Goal: Information Seeking & Learning: Find specific fact

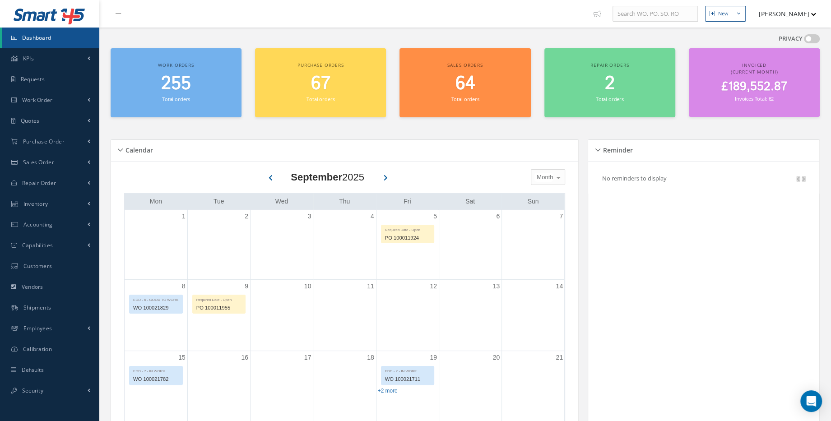
click at [767, 91] on span "£189,552.87" at bounding box center [754, 87] width 66 height 18
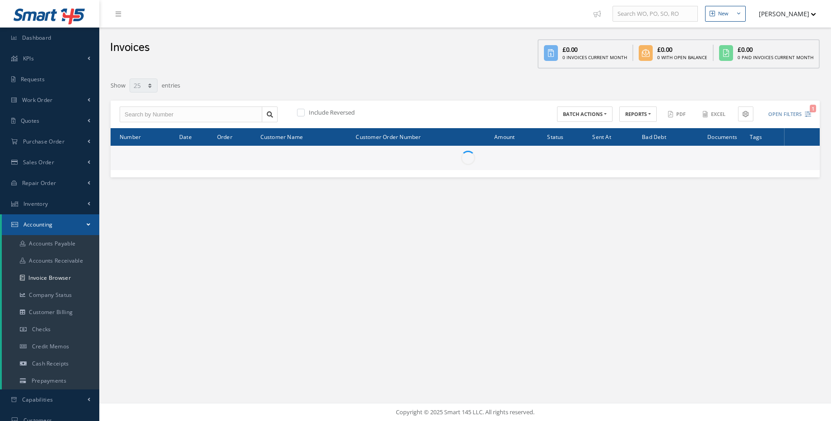
select select "25"
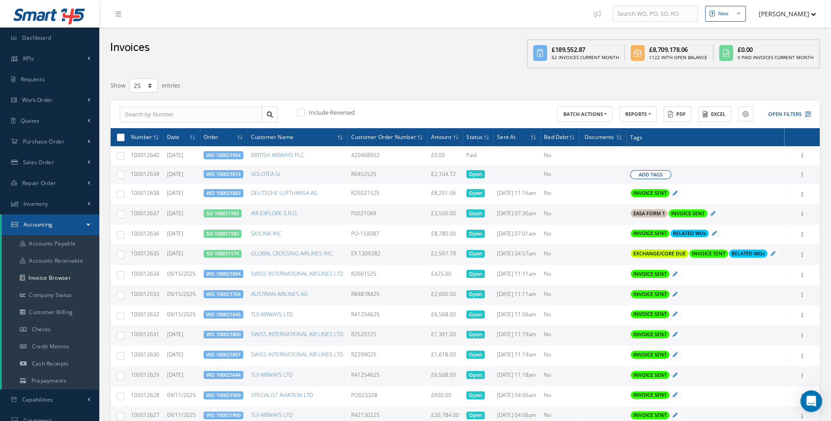
click at [655, 179] on span "Add Tags" at bounding box center [651, 175] width 24 height 8
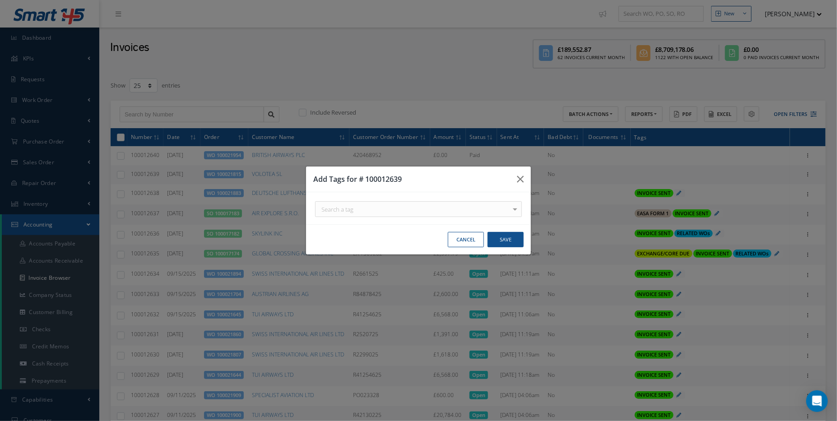
click at [508, 210] on div "Search a tag C of C Certification Req'd CAA FORM 1 Certification Req'd DO NOT S…" at bounding box center [418, 209] width 207 height 16
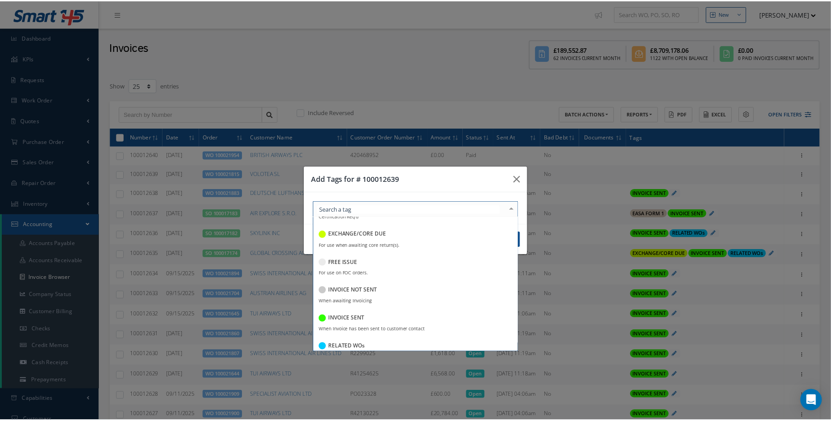
scroll to position [177, 0]
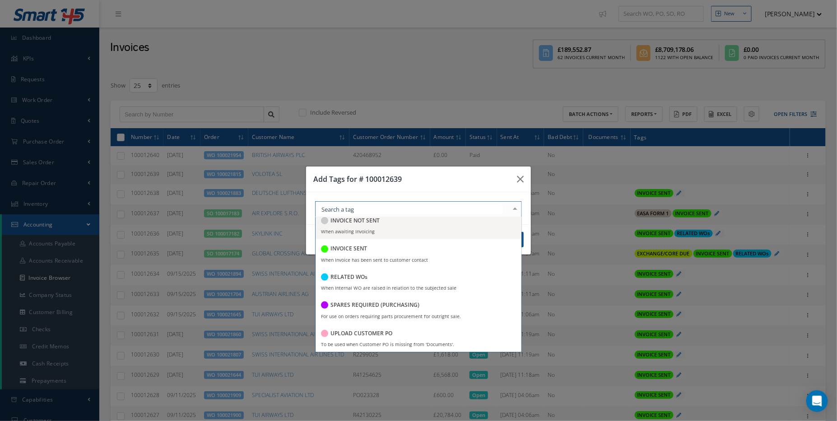
click at [386, 236] on span "INVOICE NOT SENT When awaiting Invoicing" at bounding box center [419, 225] width 206 height 28
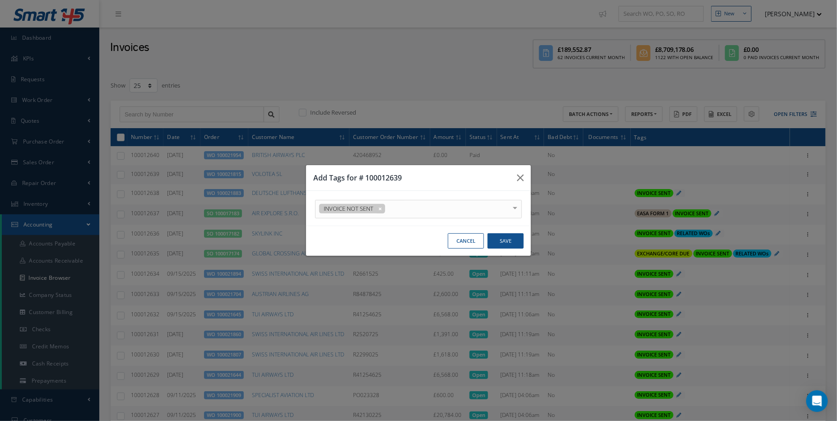
click at [502, 191] on div "INVOICE NOT SENT C of C Certification Req'd CAA FORM 1 Certification Req'd DO N…" at bounding box center [418, 208] width 225 height 35
click at [509, 243] on button "Save" at bounding box center [506, 241] width 36 height 16
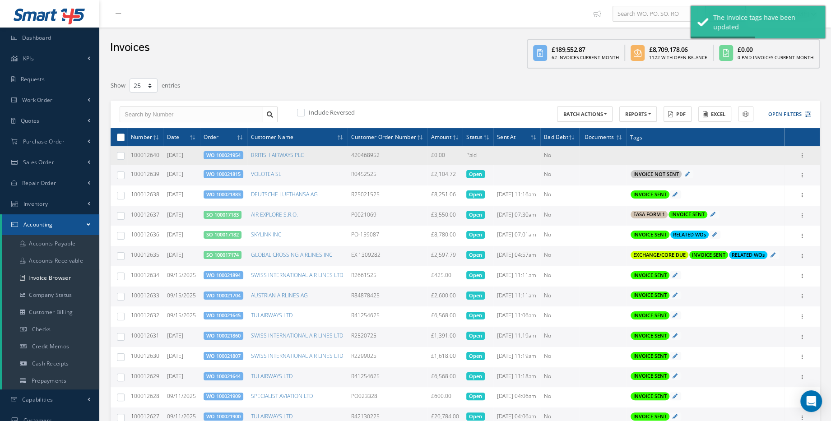
click at [237, 159] on span "WO 100021954" at bounding box center [224, 155] width 40 height 8
click at [228, 158] on link "WO 100021954" at bounding box center [223, 155] width 34 height 7
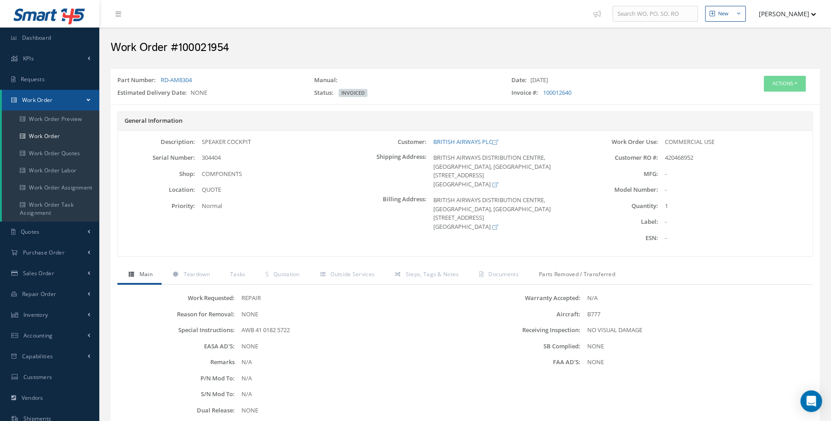
scroll to position [154, 0]
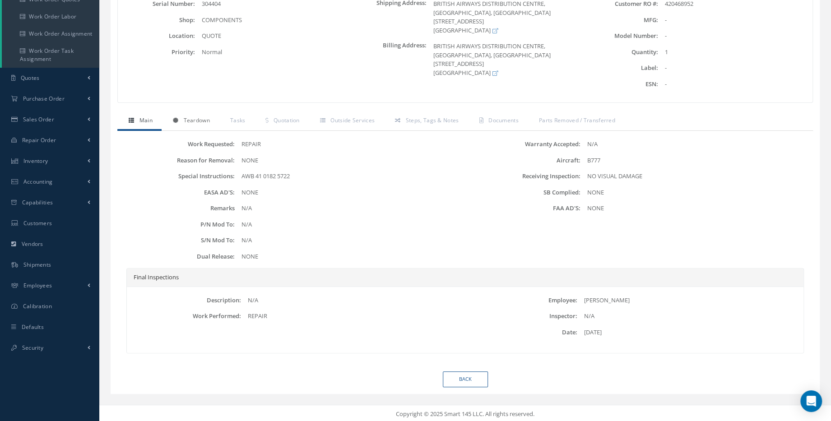
click at [199, 122] on span "Teardown" at bounding box center [196, 120] width 26 height 8
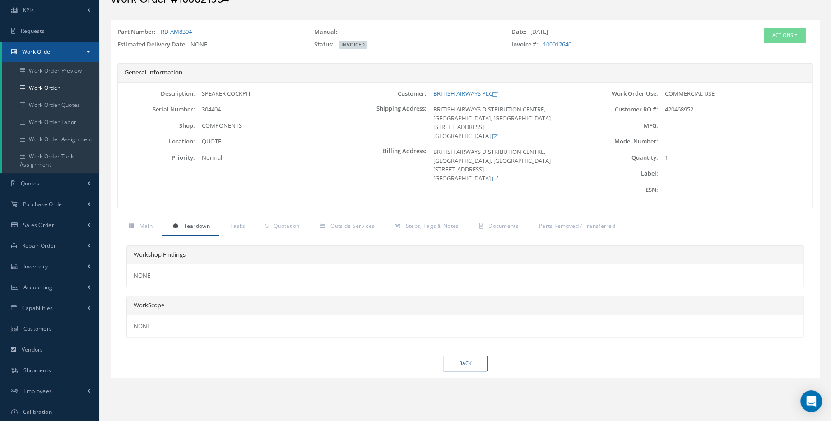
scroll to position [0, 0]
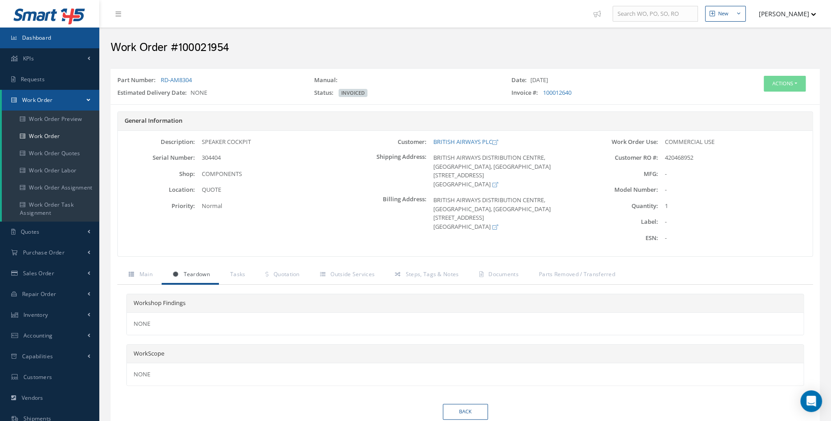
click at [60, 43] on link "Dashboard" at bounding box center [49, 38] width 99 height 21
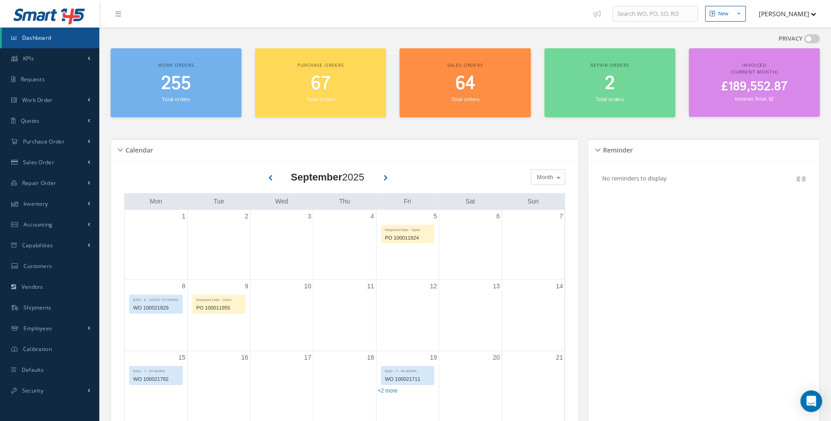
click at [160, 78] on h2 "255" at bounding box center [176, 84] width 122 height 22
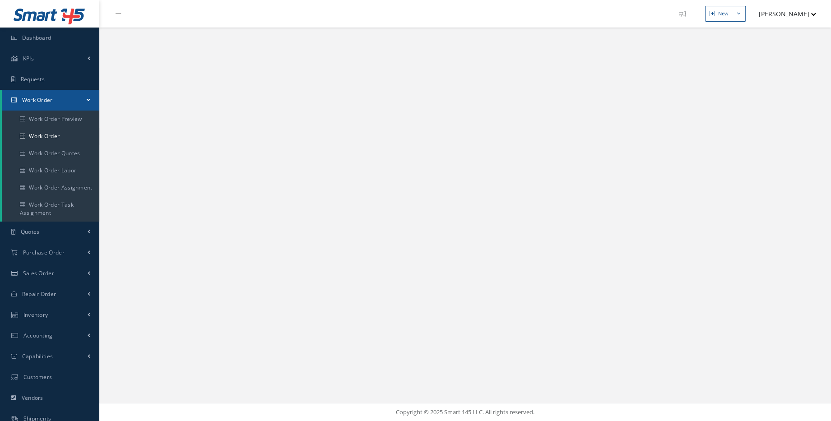
select select "25"
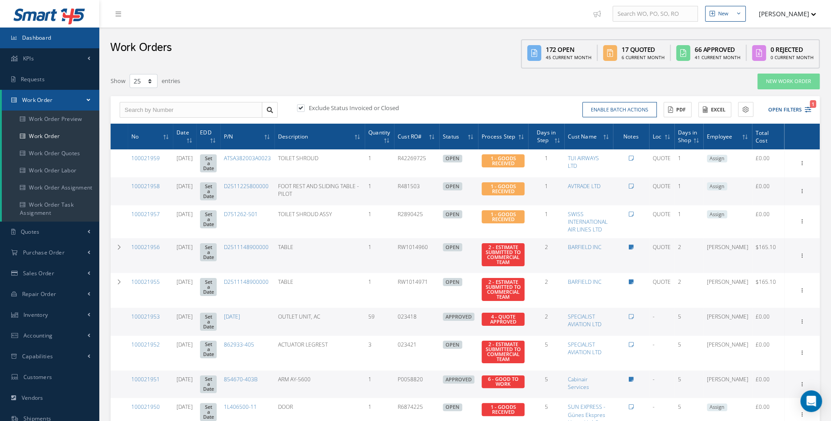
click at [46, 42] on link "Dashboard" at bounding box center [49, 38] width 99 height 21
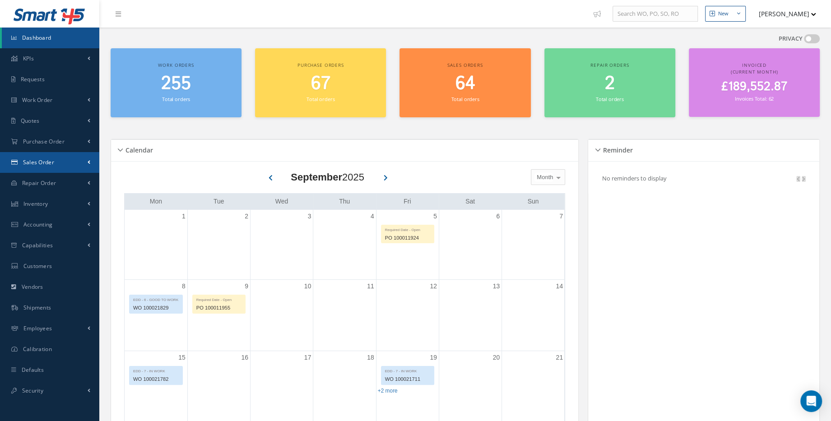
click at [56, 166] on link "Sales Order" at bounding box center [49, 162] width 99 height 21
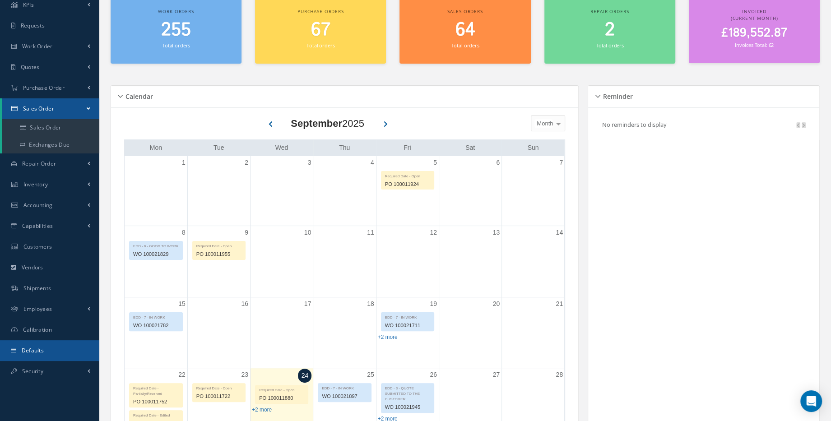
scroll to position [82, 0]
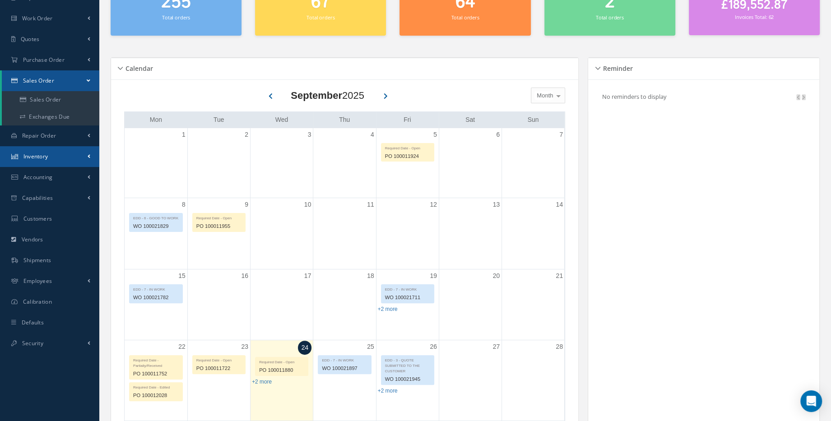
click at [70, 165] on link "Inventory" at bounding box center [49, 156] width 99 height 21
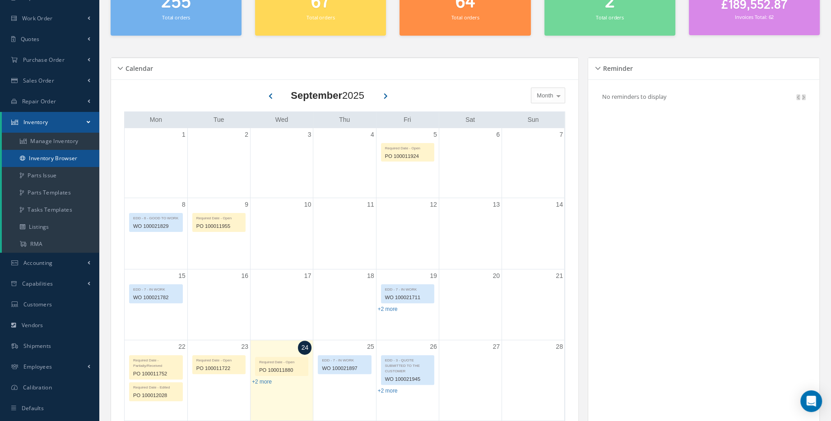
click at [65, 159] on link "Inventory Browser" at bounding box center [51, 158] width 98 height 17
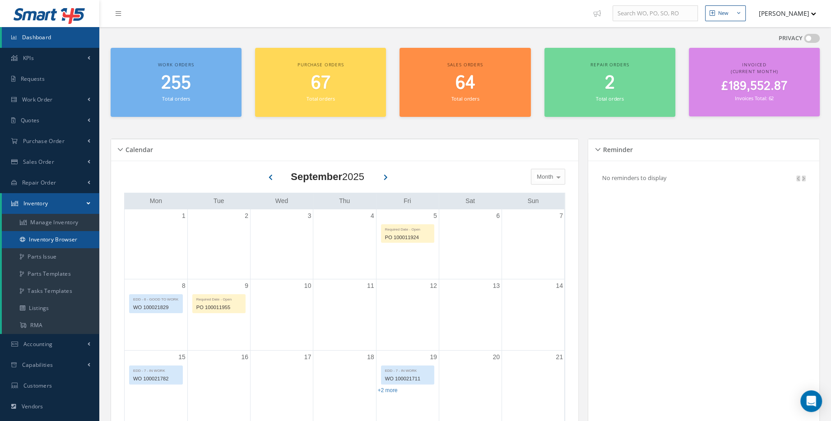
scroll to position [0, 0]
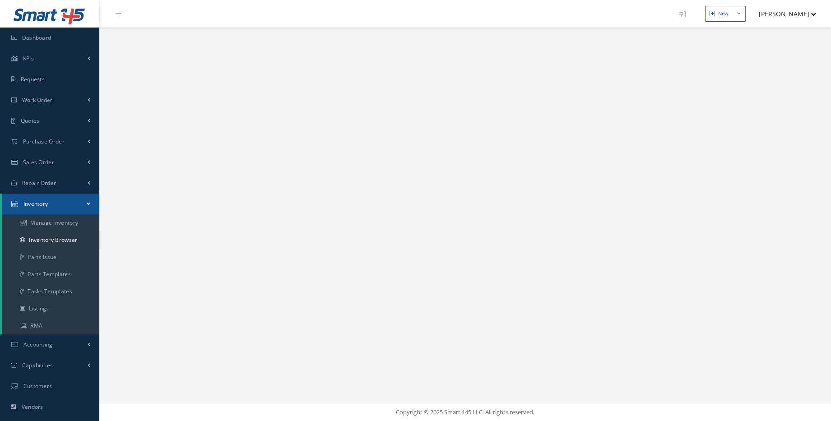
select select "25"
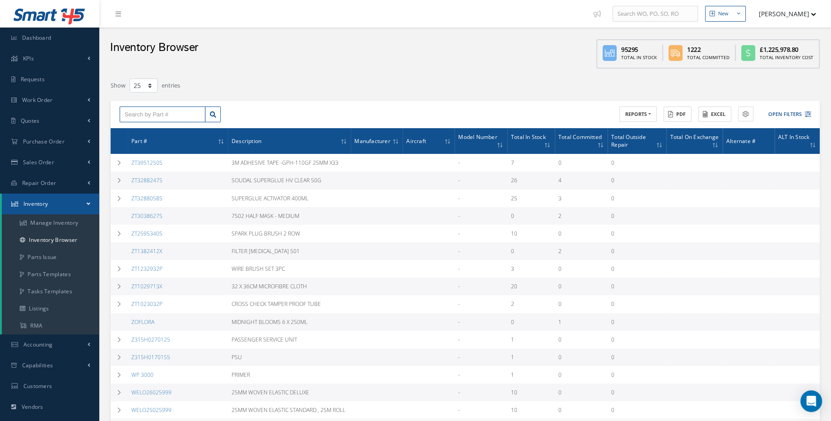
click at [182, 116] on input "text" at bounding box center [163, 115] width 86 height 16
paste input "M37N00-03-0176"
type input "M37N00-03-0176"
click at [218, 117] on link at bounding box center [213, 115] width 16 height 16
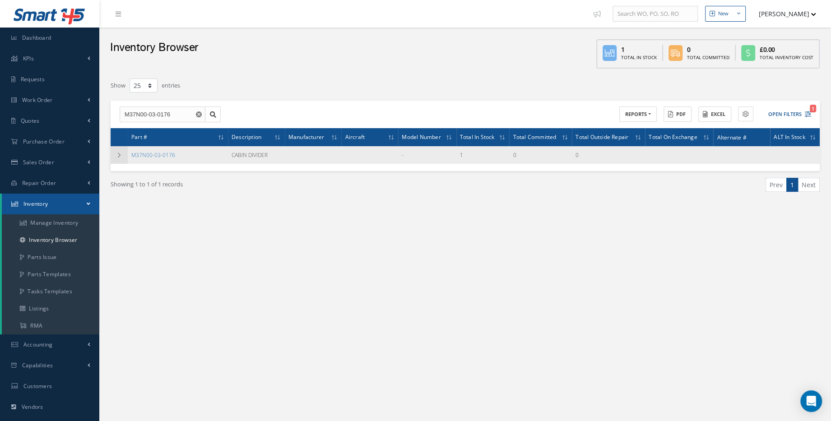
click at [117, 156] on icon at bounding box center [119, 155] width 6 height 5
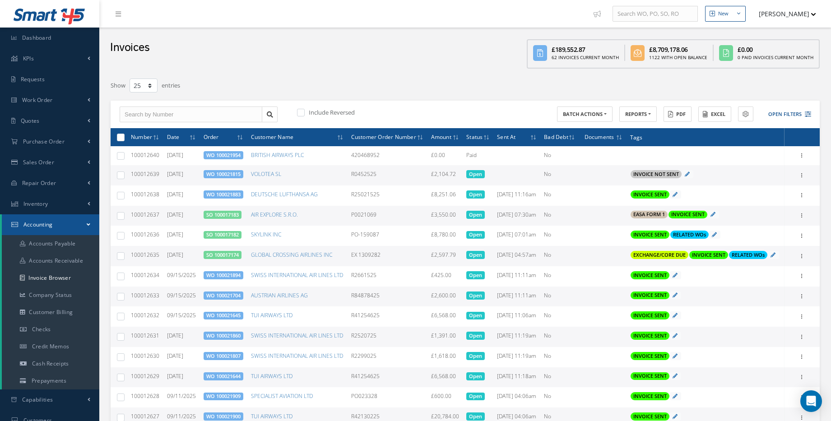
select select "25"
click at [55, 209] on link "Inventory" at bounding box center [49, 204] width 99 height 21
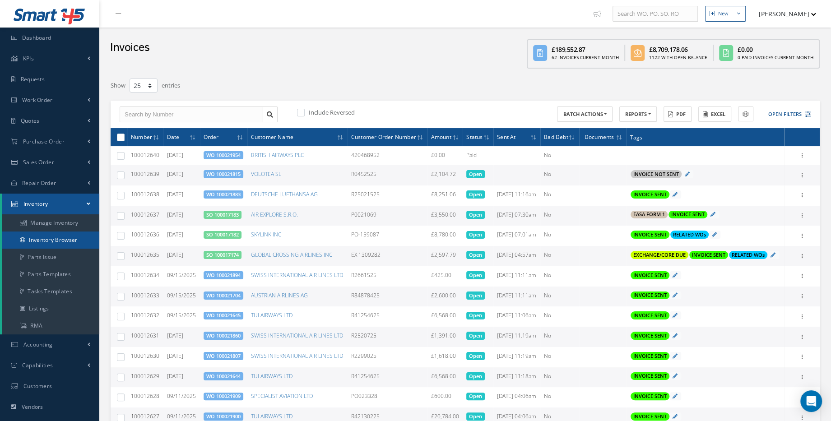
click at [46, 239] on link "Inventory Browser" at bounding box center [51, 240] width 98 height 17
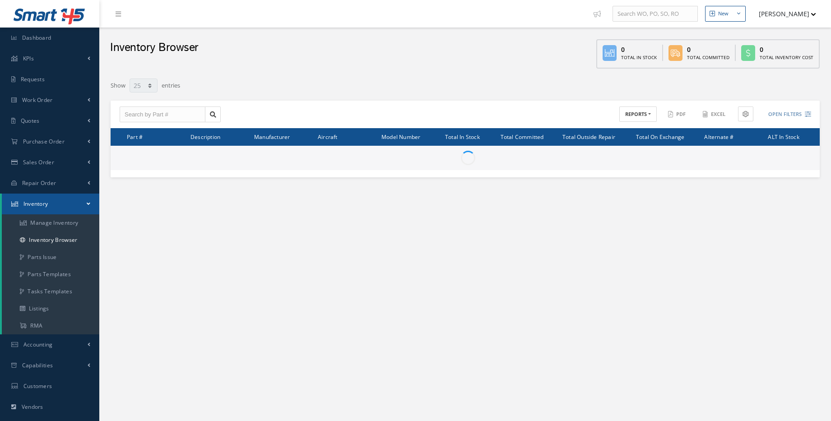
select select "25"
type input "Locations"
type input "All General Ledger"
click at [160, 112] on input "text" at bounding box center [163, 115] width 86 height 16
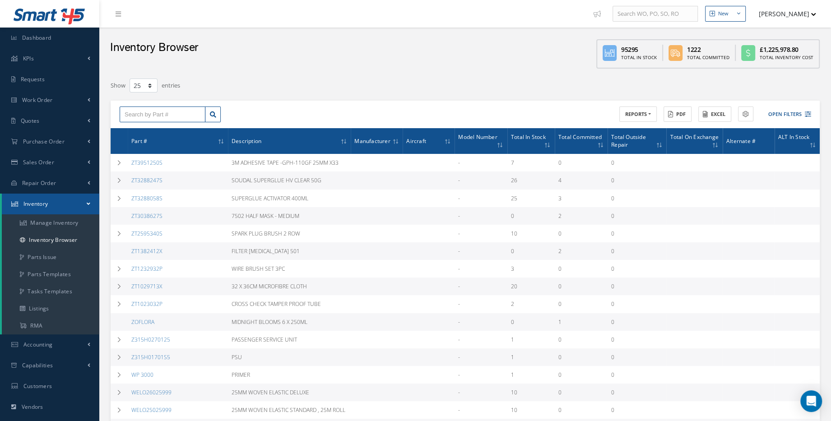
click at [155, 118] on input "text" at bounding box center [163, 115] width 86 height 16
paste input "GL08-03"
type input "GL08-03"
click at [206, 111] on link at bounding box center [213, 115] width 16 height 16
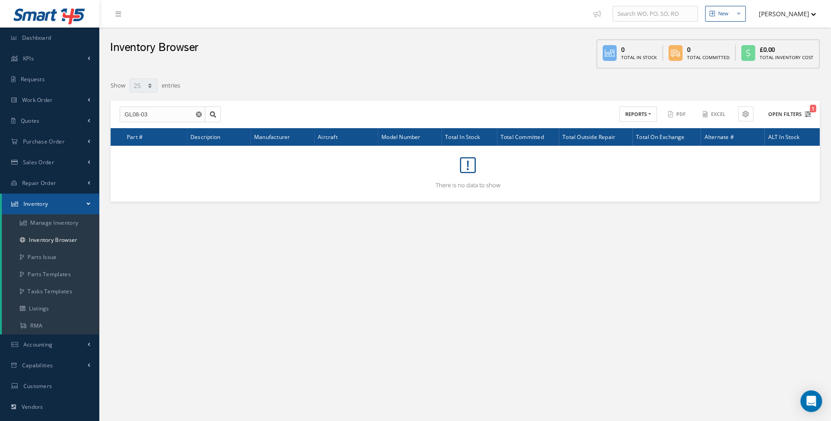
click at [806, 114] on icon "1" at bounding box center [808, 114] width 6 height 6
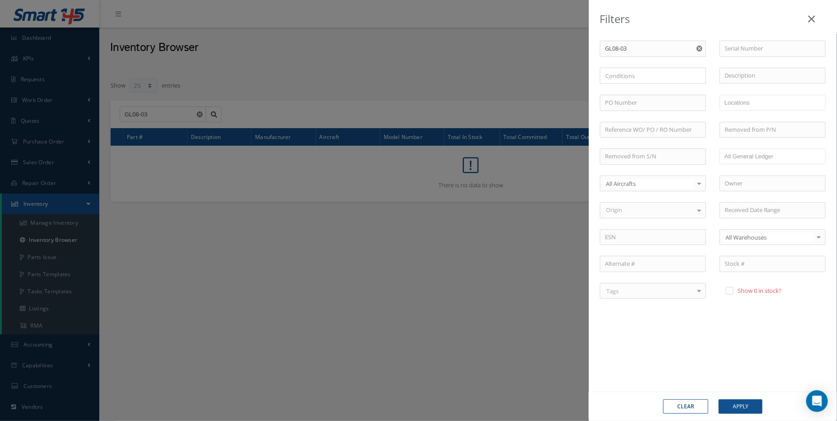
click at [733, 290] on label at bounding box center [734, 291] width 2 height 8
click at [732, 290] on input "checkbox" at bounding box center [729, 291] width 6 height 6
checkbox input "true"
click at [748, 407] on button "Apply" at bounding box center [741, 407] width 44 height 14
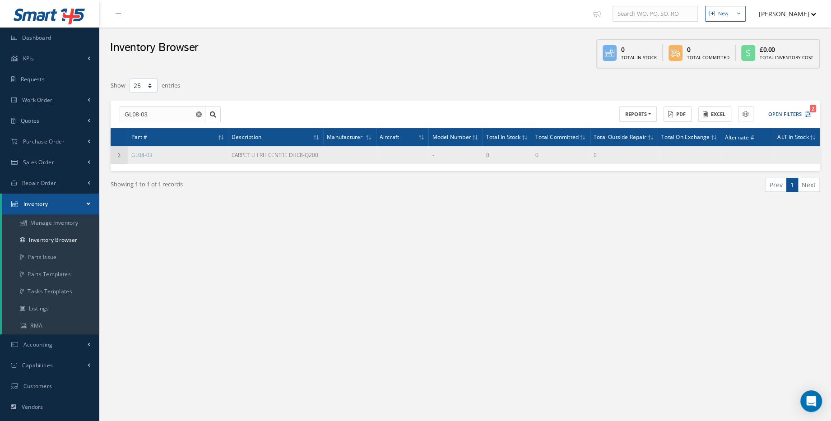
click at [120, 157] on icon at bounding box center [119, 155] width 6 height 5
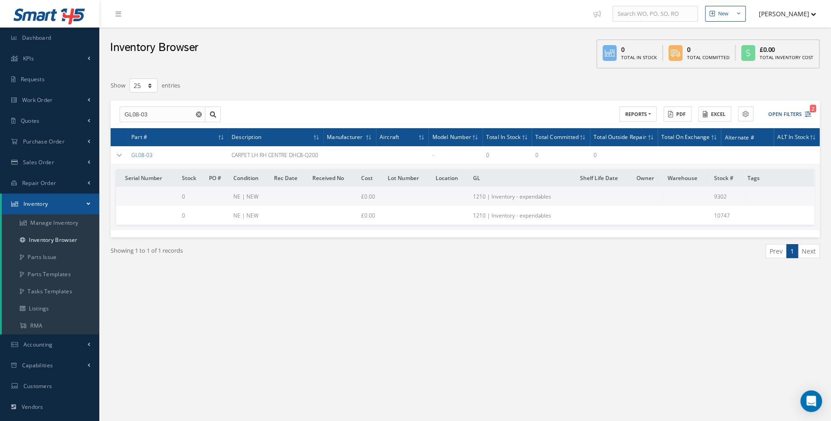
click at [150, 156] on link "GL08-03" at bounding box center [141, 155] width 21 height 8
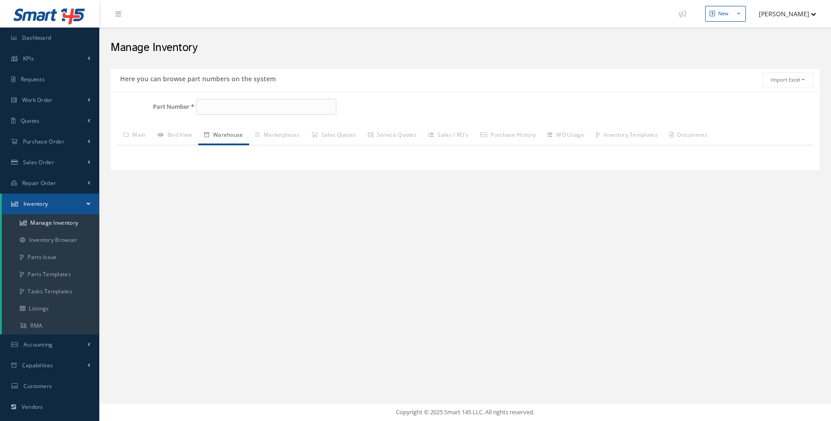
type input "GL08-03"
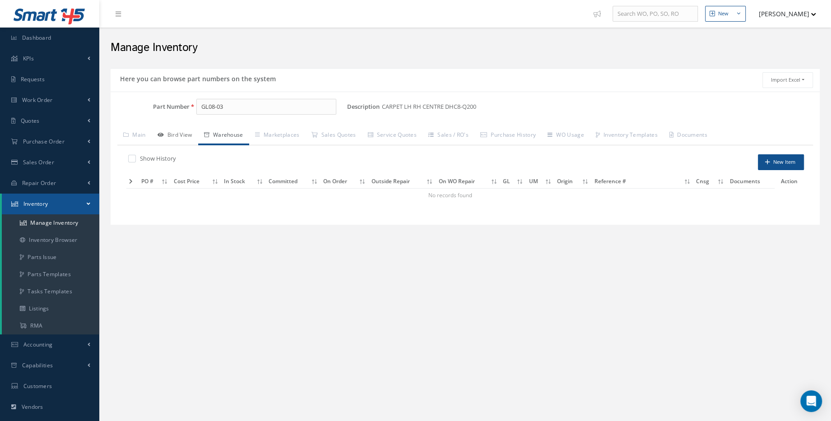
click at [182, 142] on link "Bird View" at bounding box center [175, 135] width 46 height 19
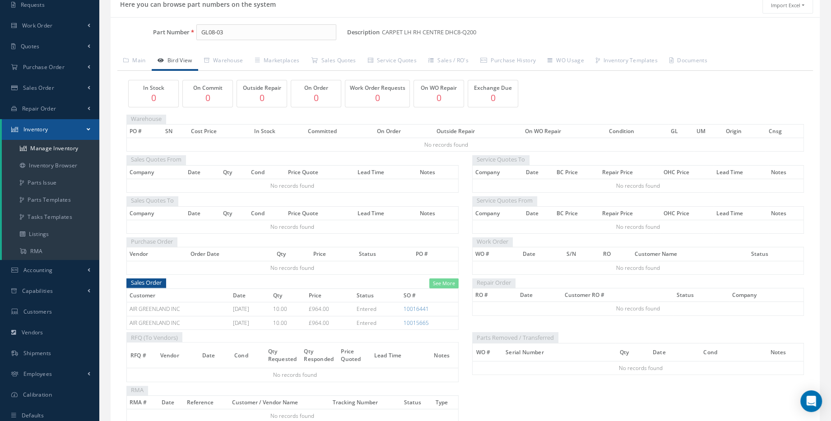
scroll to position [82, 0]
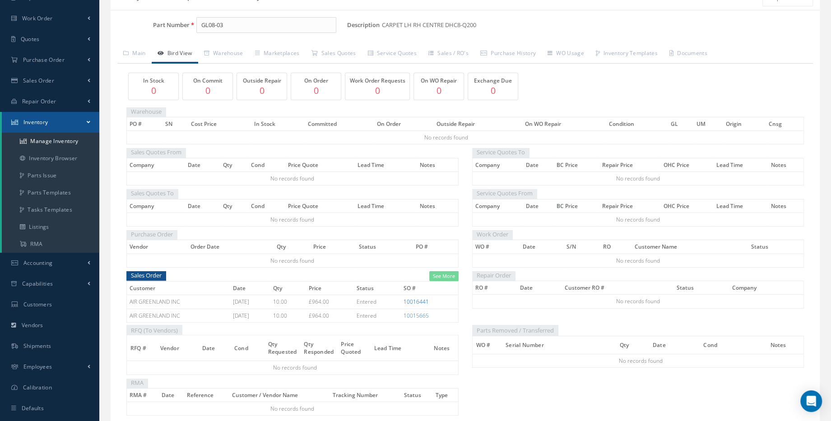
click at [422, 301] on link "10016441" at bounding box center [416, 302] width 25 height 8
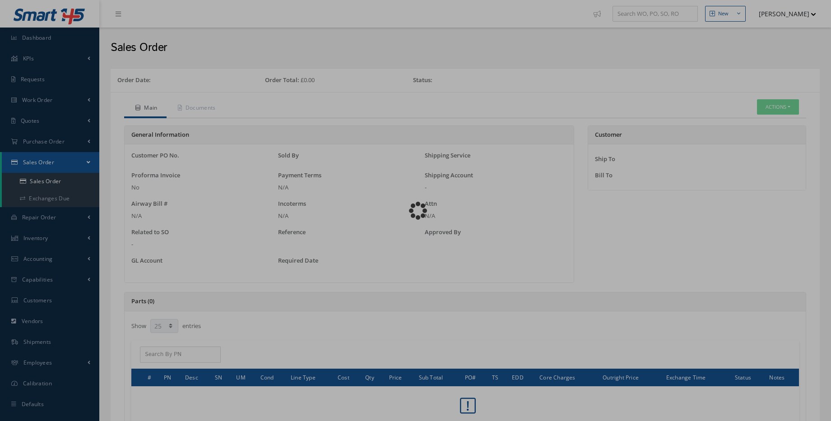
select select "25"
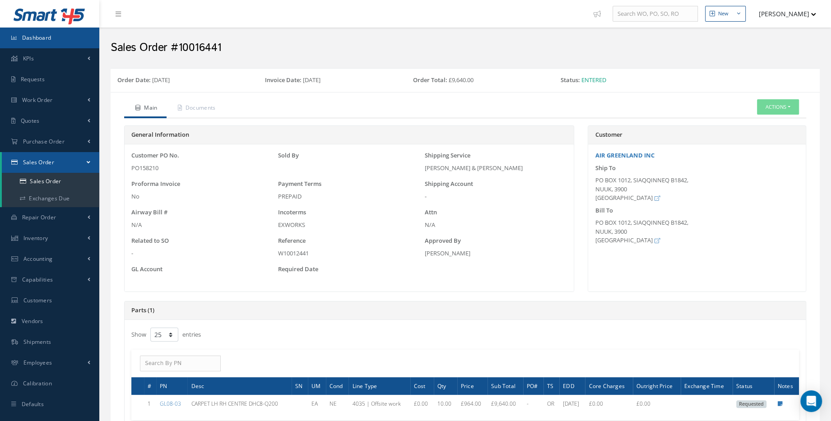
click at [61, 40] on link "Dashboard" at bounding box center [49, 38] width 99 height 21
